Goal: Find specific page/section: Find specific page/section

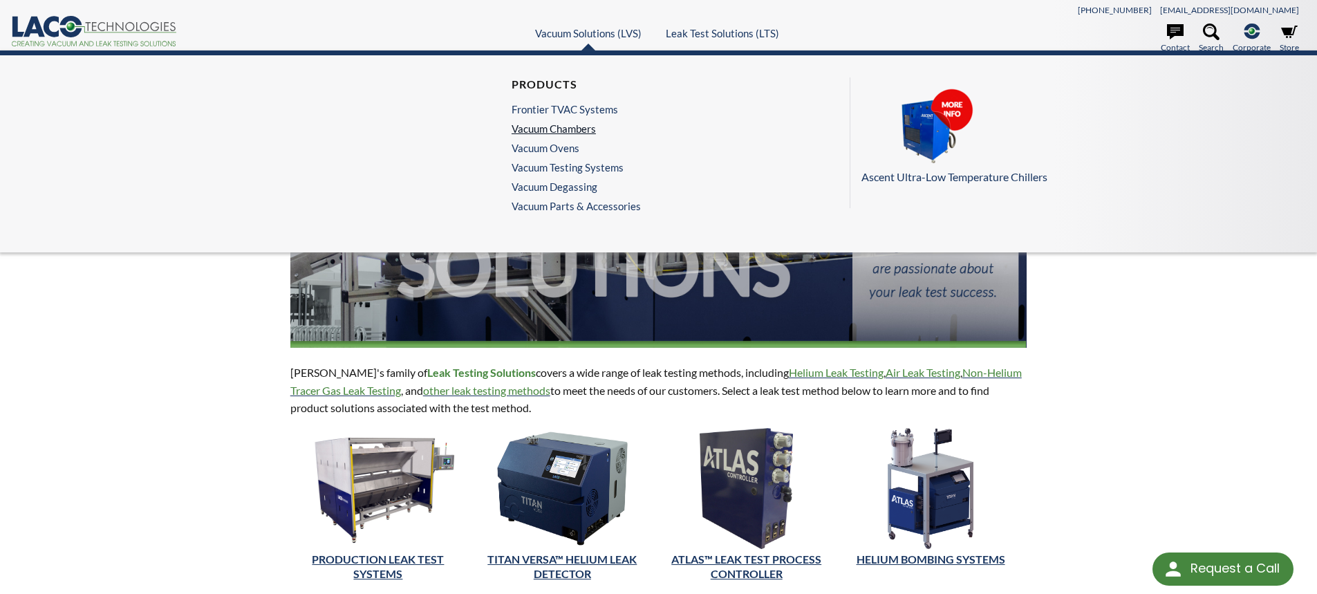
click at [546, 126] on link "Vacuum Chambers" at bounding box center [572, 128] width 122 height 12
click at [561, 166] on link "Vacuum Testing Systems" at bounding box center [572, 167] width 122 height 12
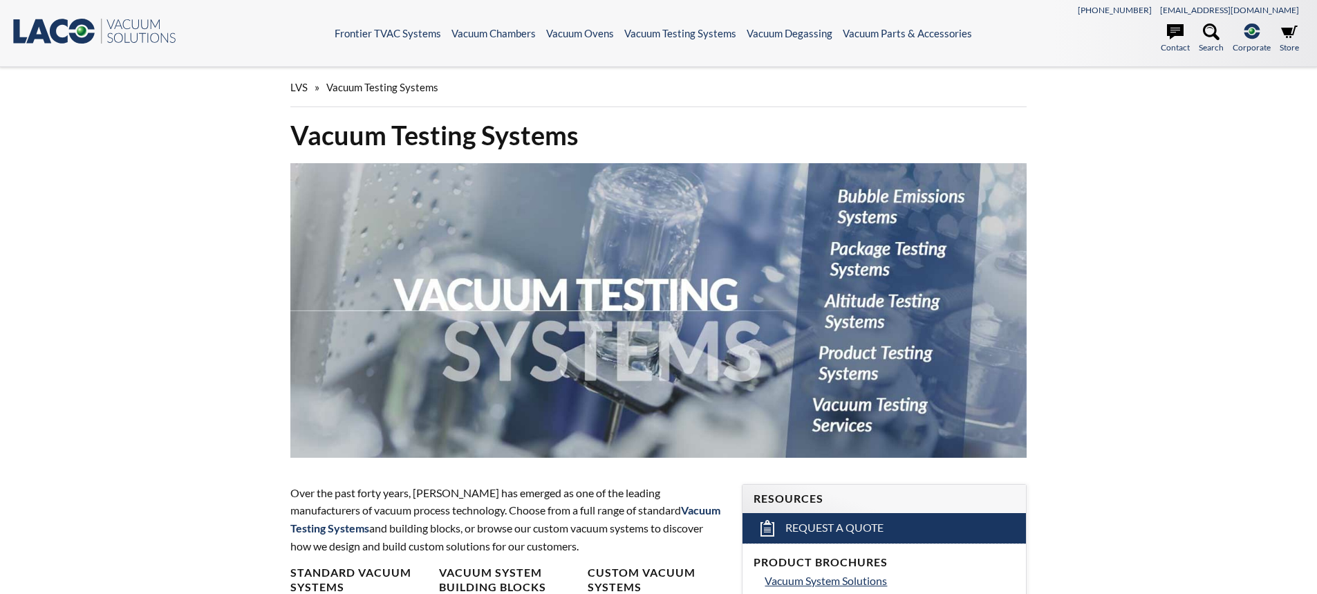
select select "Language Translate Widget"
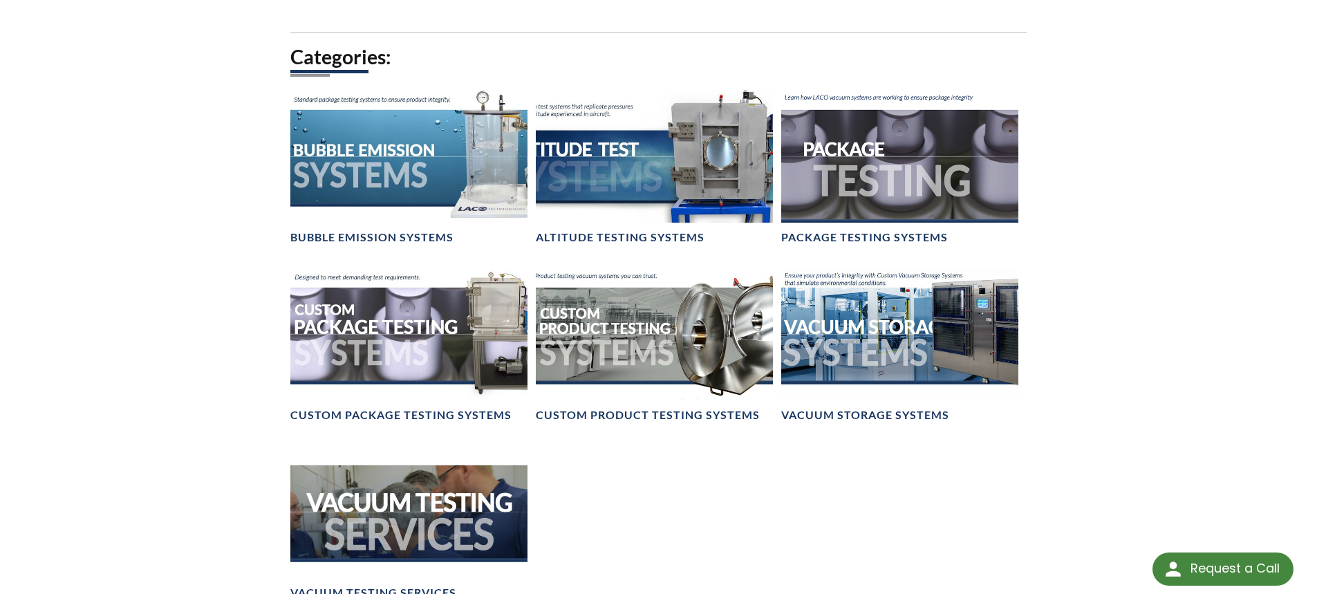
scroll to position [899, 0]
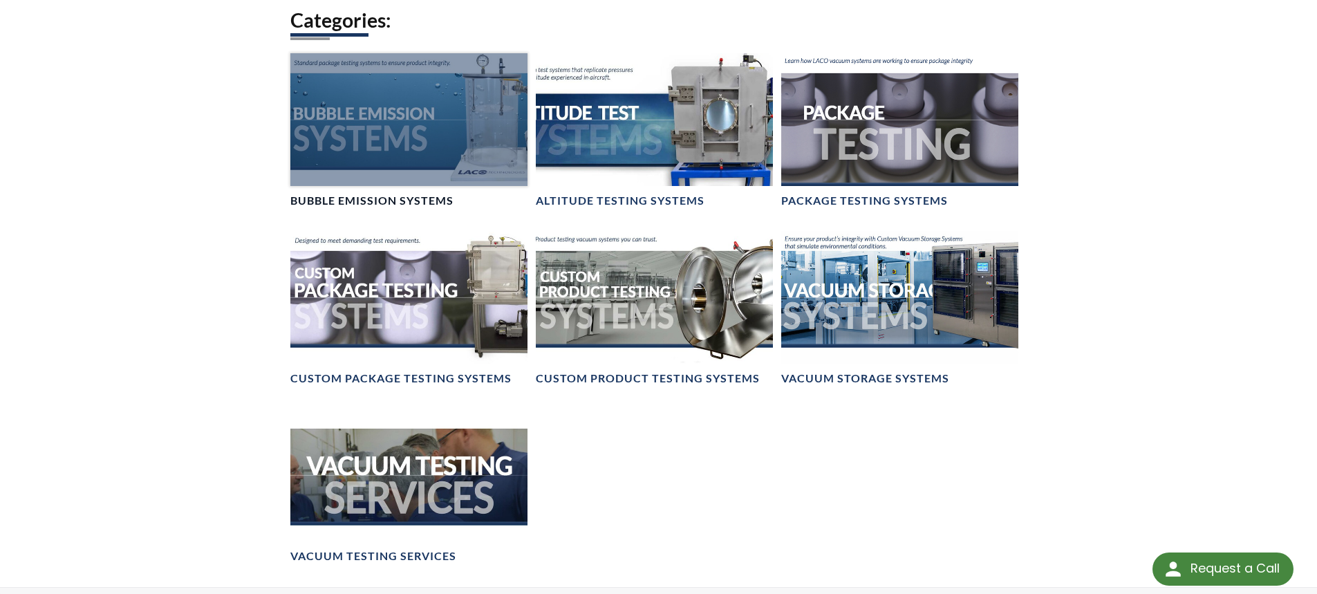
click at [390, 200] on h4 "Bubble Emission Systems" at bounding box center [371, 201] width 163 height 15
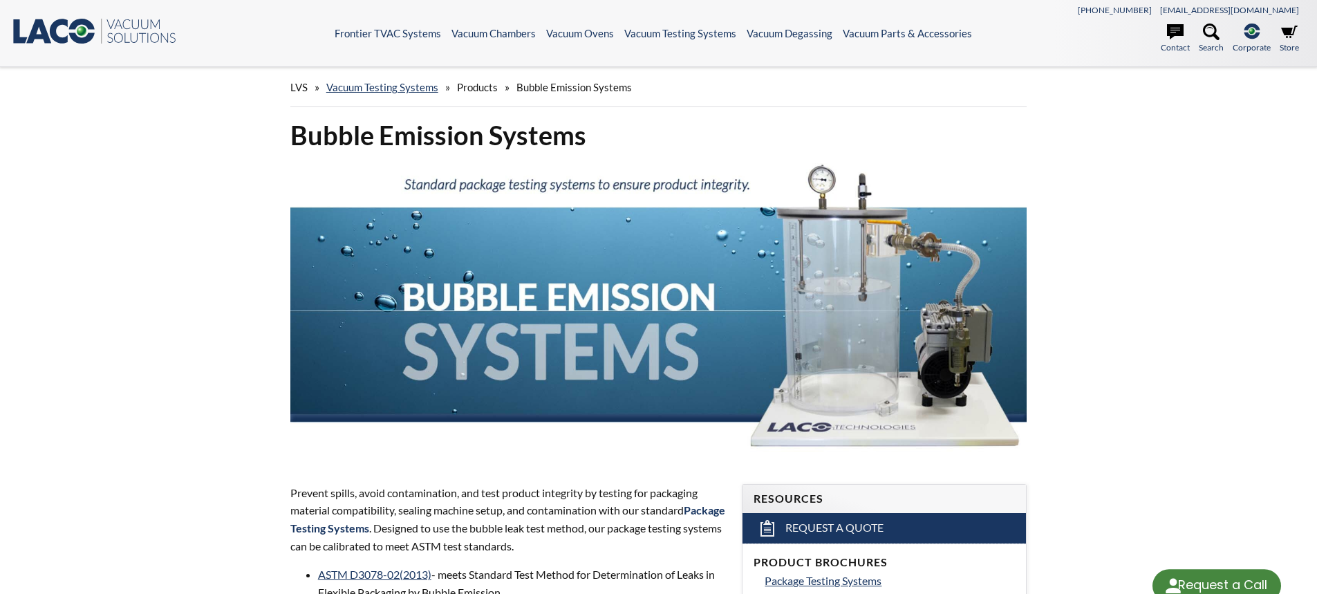
select select "Language Translate Widget"
